Goal: Task Accomplishment & Management: Use online tool/utility

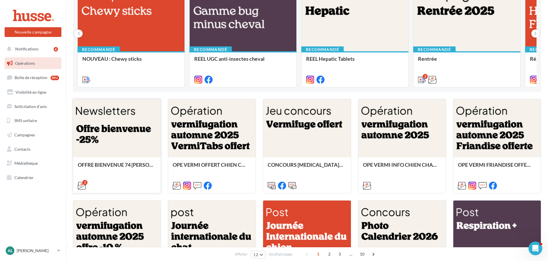
click at [110, 122] on div at bounding box center [116, 128] width 87 height 59
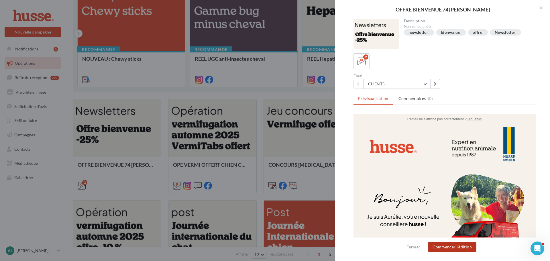
click at [455, 248] on button "Commencer l'édition" at bounding box center [452, 247] width 48 height 10
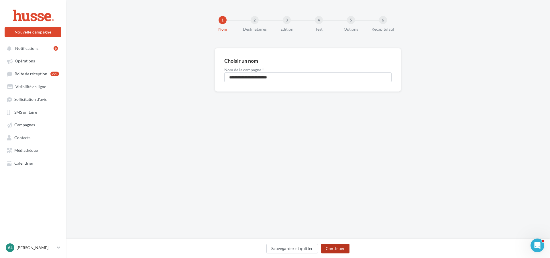
click at [337, 249] on button "Continuer" at bounding box center [335, 249] width 28 height 10
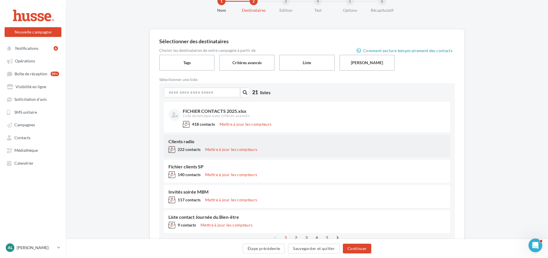
scroll to position [50, 0]
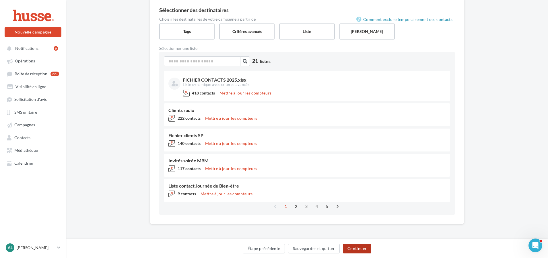
click at [358, 249] on button "Continuer" at bounding box center [357, 249] width 28 height 10
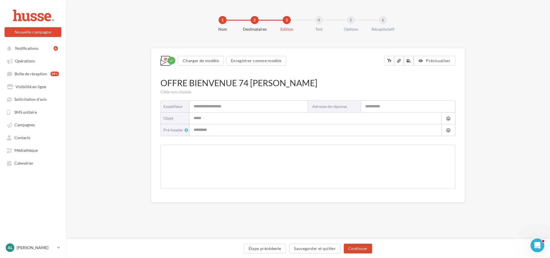
type input "**********"
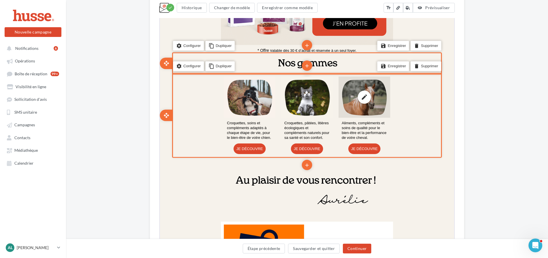
scroll to position [401, 0]
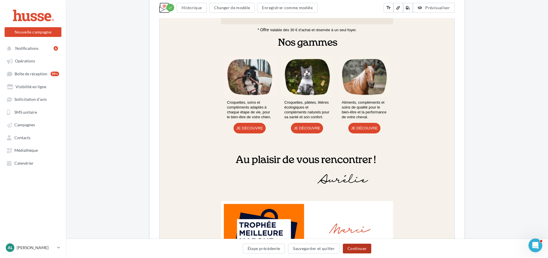
click at [358, 248] on button "Continuer" at bounding box center [357, 249] width 28 height 10
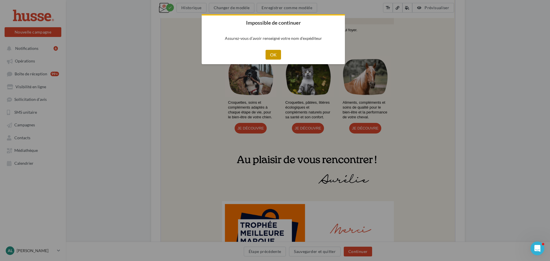
click at [274, 55] on button "OK" at bounding box center [274, 55] width 16 height 10
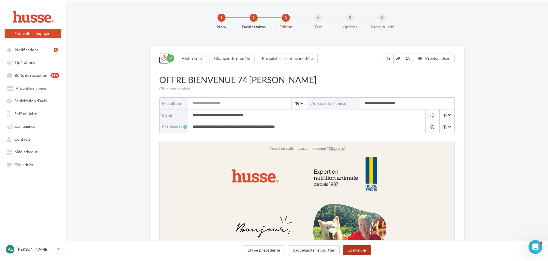
scroll to position [0, 0]
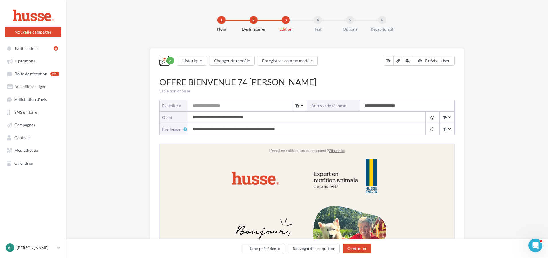
click at [216, 101] on input "Expéditeur" at bounding box center [247, 105] width 118 height 11
type input "**********"
click at [356, 250] on button "Continuer" at bounding box center [357, 249] width 28 height 10
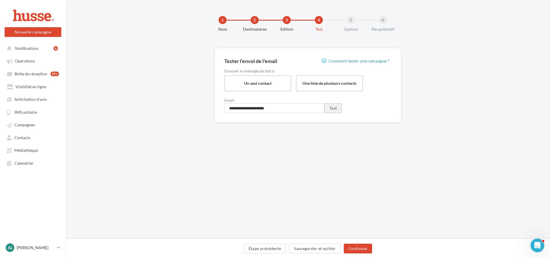
click at [335, 108] on button "Test" at bounding box center [333, 108] width 17 height 10
click at [285, 108] on input "**********" at bounding box center [274, 108] width 100 height 10
click at [336, 107] on button "Test" at bounding box center [333, 108] width 17 height 10
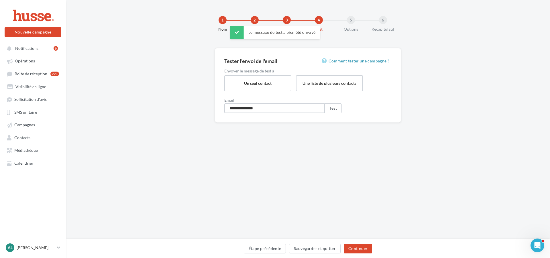
drag, startPoint x: 268, startPoint y: 110, endPoint x: 230, endPoint y: 108, distance: 38.5
click at [230, 108] on input "**********" at bounding box center [274, 108] width 100 height 10
type input "**********"
click at [336, 108] on button "Test" at bounding box center [333, 108] width 17 height 10
click at [262, 247] on button "Étape précédente" at bounding box center [265, 249] width 42 height 10
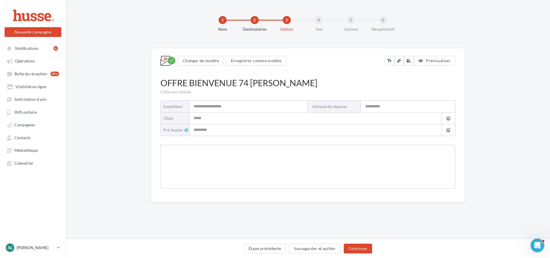
type input "**********"
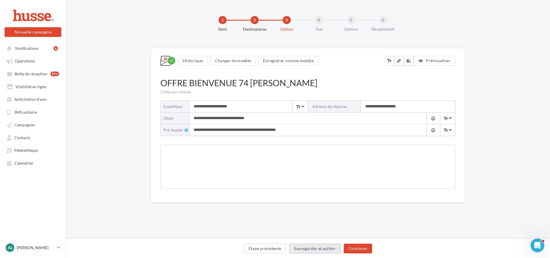
drag, startPoint x: 320, startPoint y: 249, endPoint x: 340, endPoint y: 227, distance: 29.9
click at [320, 249] on button "Sauvegarder et quitter" at bounding box center [315, 249] width 52 height 10
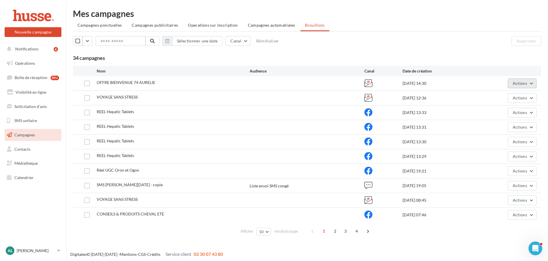
click at [529, 85] on button "Actions" at bounding box center [521, 84] width 29 height 10
click at [515, 95] on button "Editer" at bounding box center [507, 96] width 57 height 15
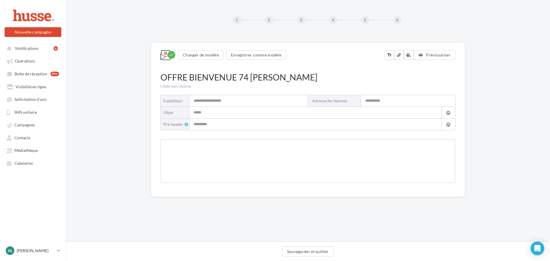
type input "**********"
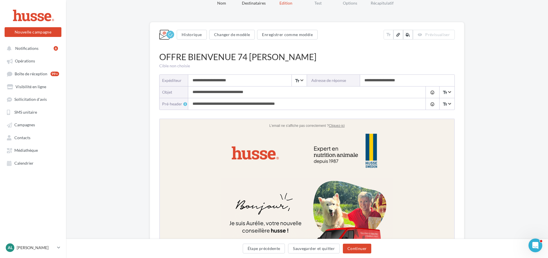
scroll to position [57, 0]
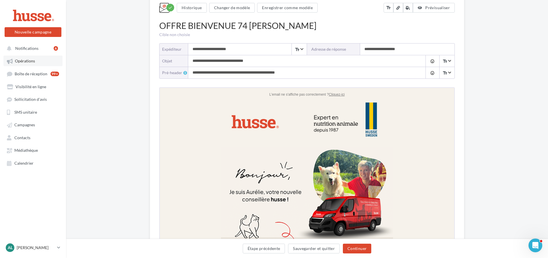
click at [31, 59] on span "Opérations" at bounding box center [25, 61] width 20 height 5
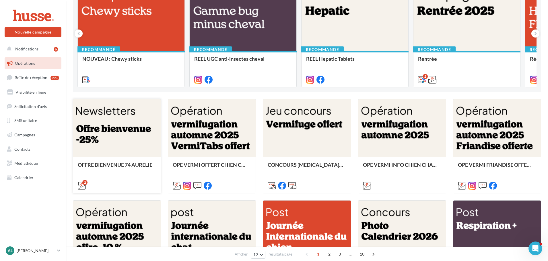
click at [120, 132] on div at bounding box center [116, 128] width 87 height 59
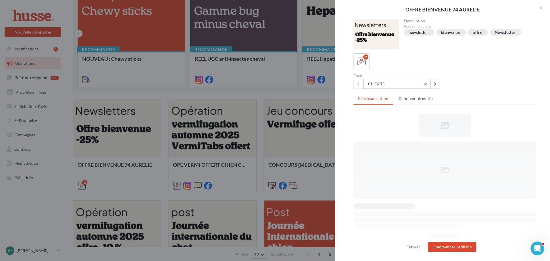
click at [419, 86] on button "CLIENTS" at bounding box center [397, 84] width 67 height 10
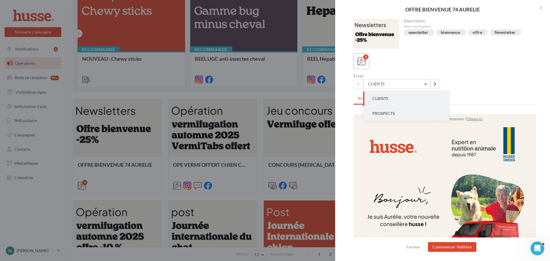
click at [403, 112] on button "PROSPECTS" at bounding box center [407, 113] width 86 height 15
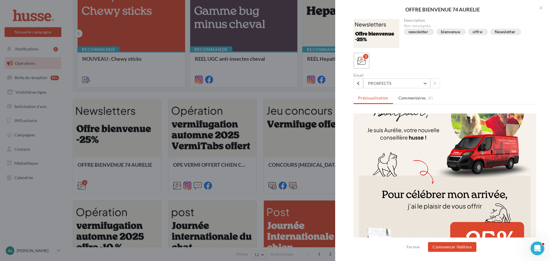
scroll to position [57, 0]
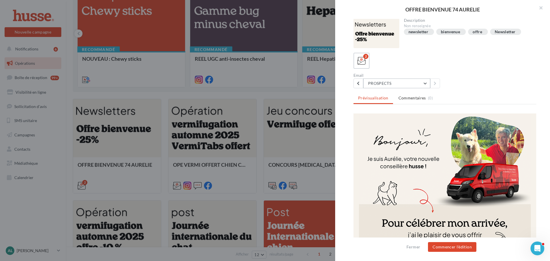
click at [407, 81] on button "PROSPECTS" at bounding box center [397, 84] width 67 height 10
click at [397, 97] on button "CLIENTS" at bounding box center [407, 98] width 86 height 15
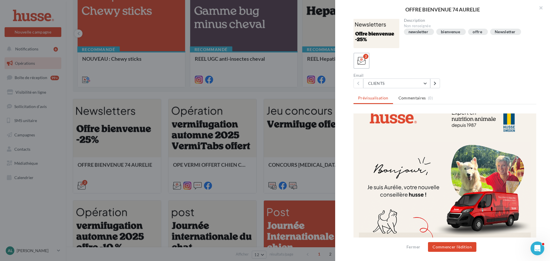
scroll to position [29, 0]
click at [396, 83] on button "CLIENTS" at bounding box center [397, 84] width 67 height 10
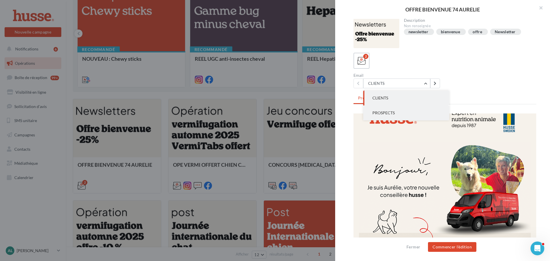
click at [393, 112] on span "PROSPECTS" at bounding box center [384, 112] width 22 height 5
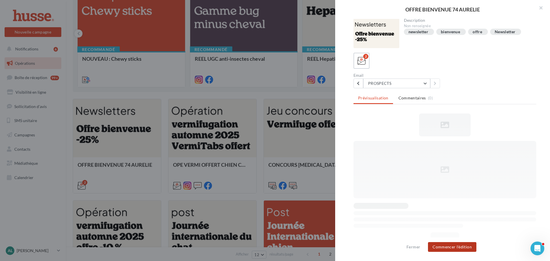
scroll to position [0, 0]
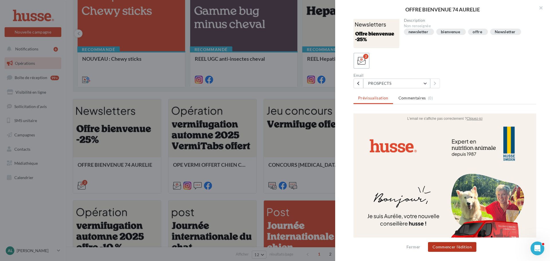
click at [452, 247] on button "Commencer l'édition" at bounding box center [452, 247] width 48 height 10
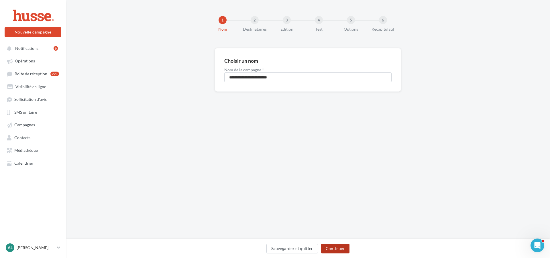
click at [336, 246] on button "Continuer" at bounding box center [335, 249] width 28 height 10
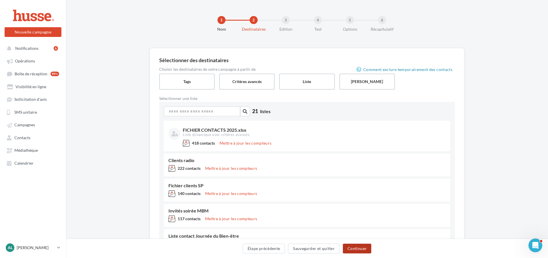
click at [356, 248] on button "Continuer" at bounding box center [357, 249] width 28 height 10
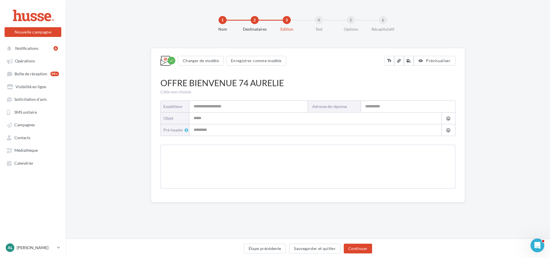
type input "**********"
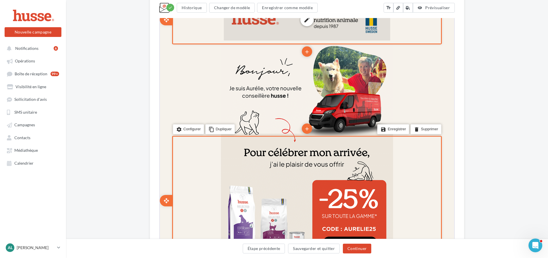
scroll to position [86, 0]
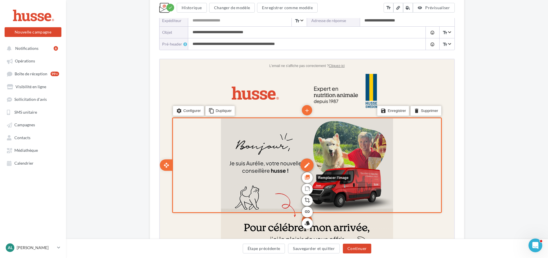
click at [309, 176] on icon "photo_library" at bounding box center [307, 177] width 6 height 10
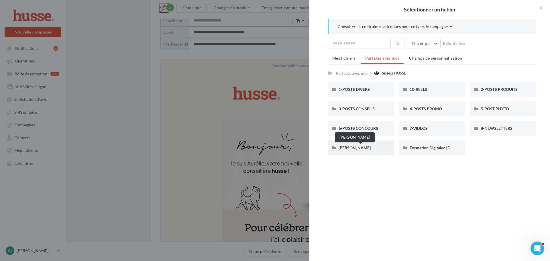
click at [346, 147] on span "AURELIE DESCOMBES" at bounding box center [355, 147] width 32 height 5
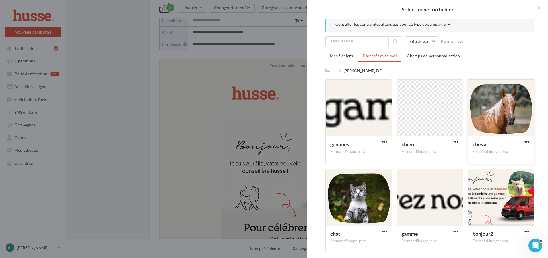
scroll to position [6, 0]
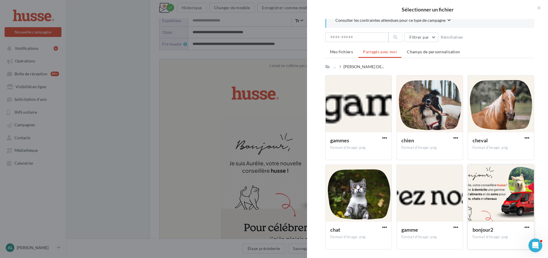
click at [490, 191] on div at bounding box center [501, 193] width 66 height 57
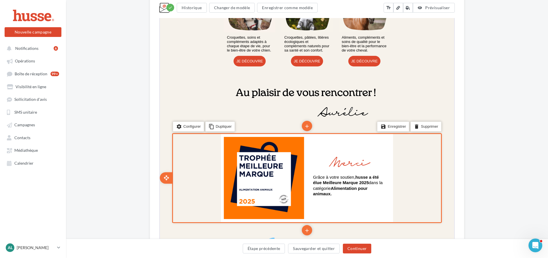
scroll to position [272, 0]
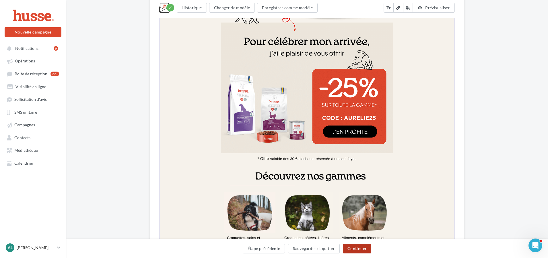
click at [359, 251] on button "Continuer" at bounding box center [357, 249] width 28 height 10
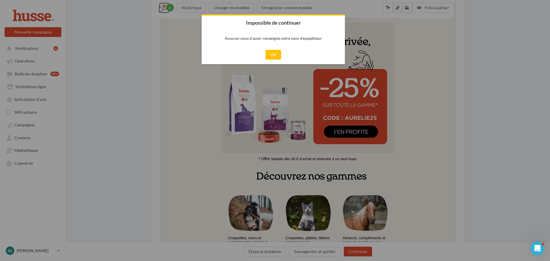
click at [274, 54] on button "OK" at bounding box center [274, 55] width 16 height 10
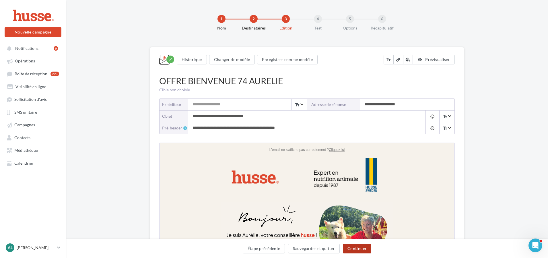
scroll to position [0, 0]
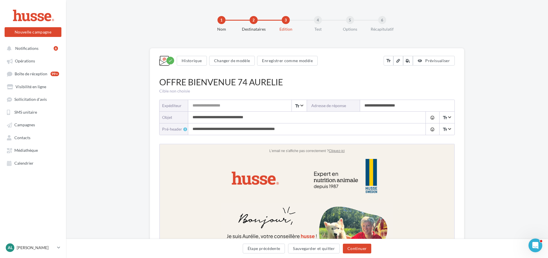
click at [222, 105] on input "Expéditeur" at bounding box center [247, 105] width 118 height 11
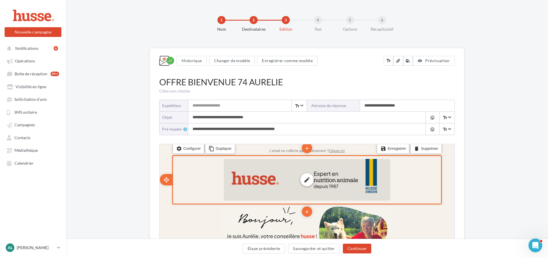
type input "**********"
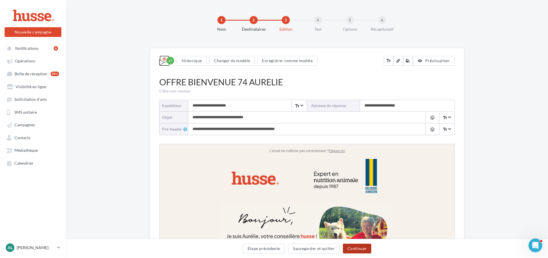
click at [355, 248] on button "Continuer" at bounding box center [357, 249] width 28 height 10
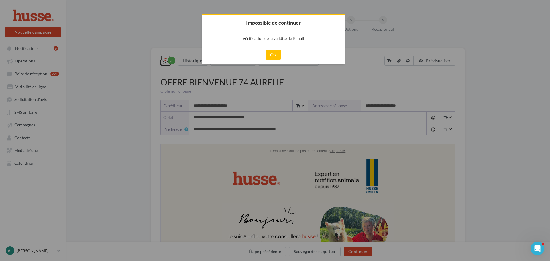
drag, startPoint x: 274, startPoint y: 53, endPoint x: 270, endPoint y: 52, distance: 4.3
click at [273, 52] on button "OK" at bounding box center [274, 55] width 16 height 10
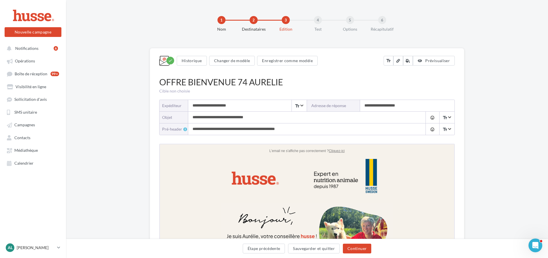
click at [251, 107] on input "**********" at bounding box center [247, 105] width 118 height 11
click at [365, 80] on div "OFFRE BIENVENUE 74 AURELIE" at bounding box center [306, 82] width 295 height 12
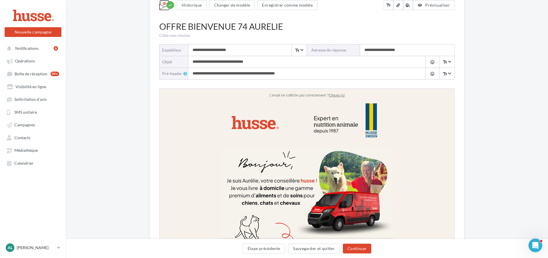
scroll to position [57, 0]
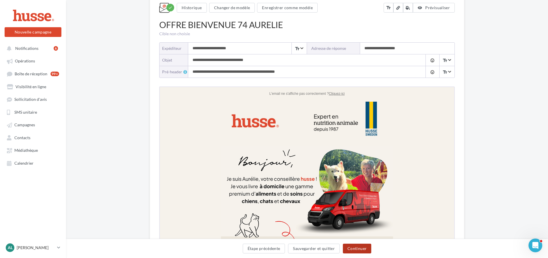
click at [354, 249] on button "Continuer" at bounding box center [357, 249] width 28 height 10
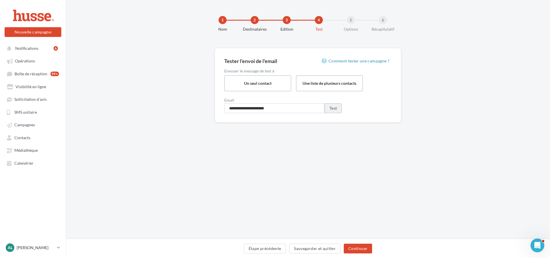
click at [334, 108] on button "Test" at bounding box center [333, 108] width 17 height 10
drag, startPoint x: 285, startPoint y: 108, endPoint x: 182, endPoint y: 105, distance: 103.6
click at [180, 108] on div "**********" at bounding box center [308, 94] width 485 height 93
click at [334, 109] on button "Test" at bounding box center [333, 108] width 17 height 10
drag, startPoint x: 268, startPoint y: 107, endPoint x: 188, endPoint y: 108, distance: 80.0
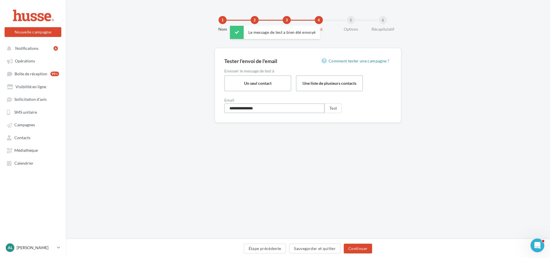
click at [188, 108] on div "**********" at bounding box center [308, 94] width 485 height 93
type input "**********"
click at [334, 108] on button "Test" at bounding box center [333, 108] width 17 height 10
drag, startPoint x: 315, startPoint y: 251, endPoint x: 318, endPoint y: 252, distance: 3.8
click at [318, 252] on button "Sauvegarder et quitter" at bounding box center [315, 249] width 52 height 10
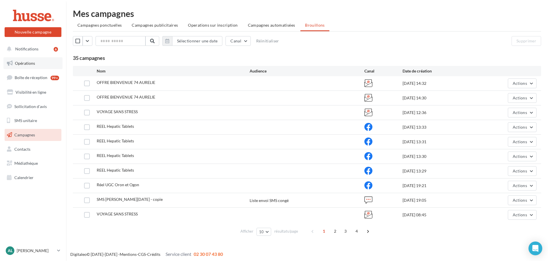
click at [24, 63] on span "Opérations" at bounding box center [25, 63] width 20 height 5
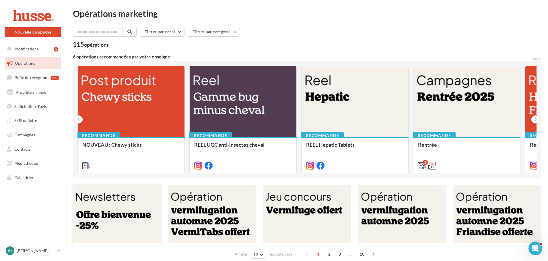
click at [107, 204] on div at bounding box center [116, 214] width 87 height 59
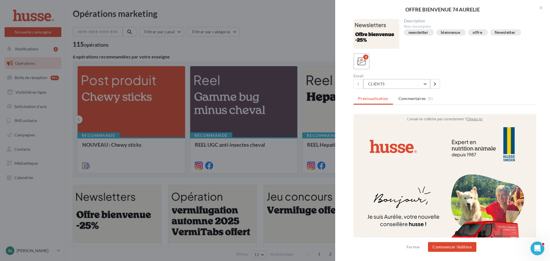
click at [410, 84] on button "CLIENTS" at bounding box center [397, 84] width 67 height 10
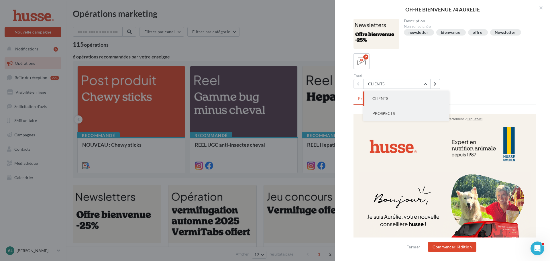
click at [403, 114] on button "PROSPECTS" at bounding box center [407, 113] width 86 height 15
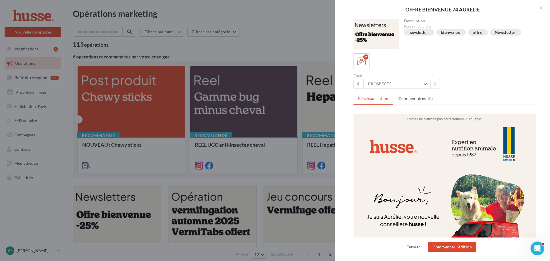
click at [412, 249] on button "Fermer" at bounding box center [414, 247] width 18 height 7
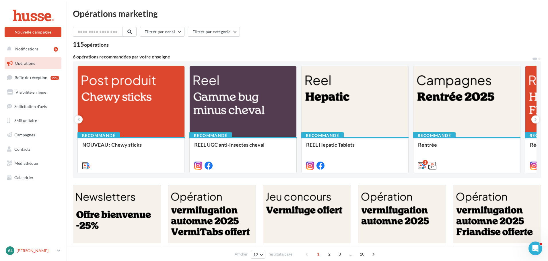
click at [52, 251] on p "[PERSON_NAME]" at bounding box center [36, 251] width 38 height 6
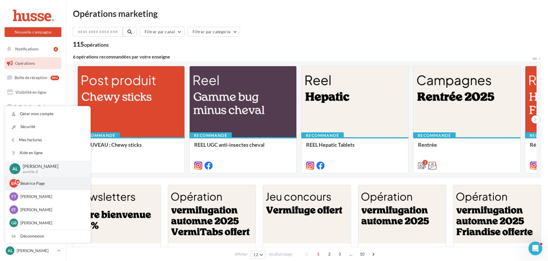
click at [42, 182] on p "Béatrice Page" at bounding box center [51, 184] width 63 height 6
